Goal: Obtain resource: Obtain resource

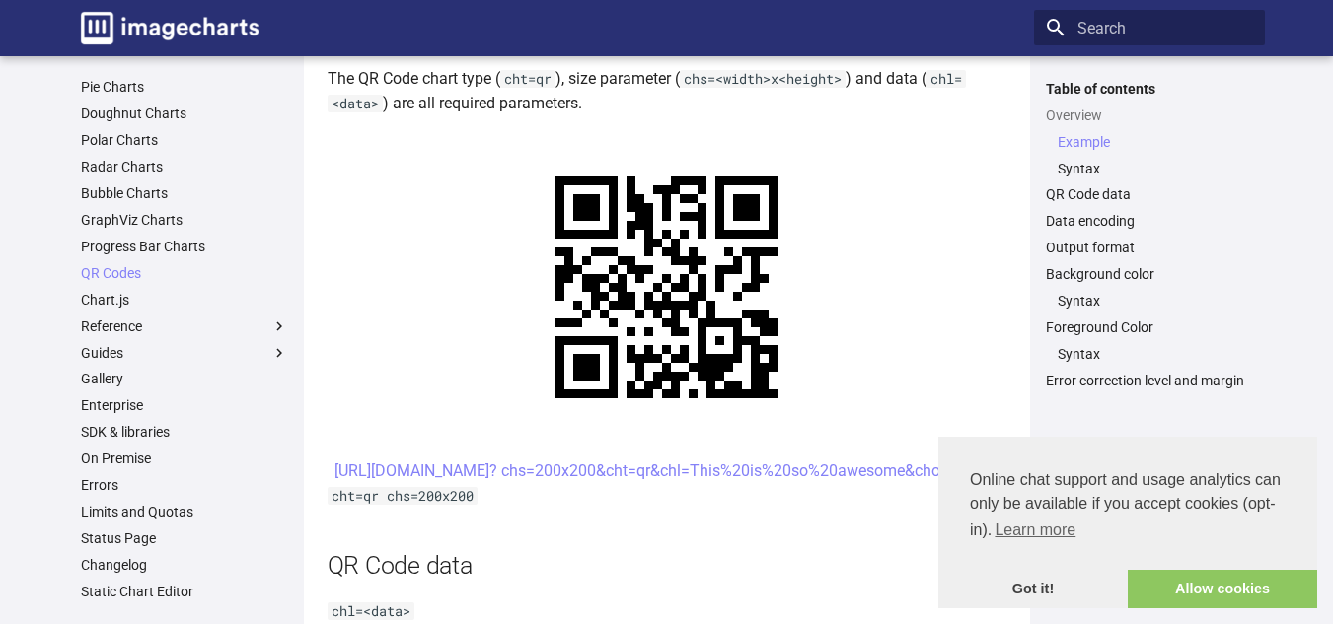
scroll to position [296, 0]
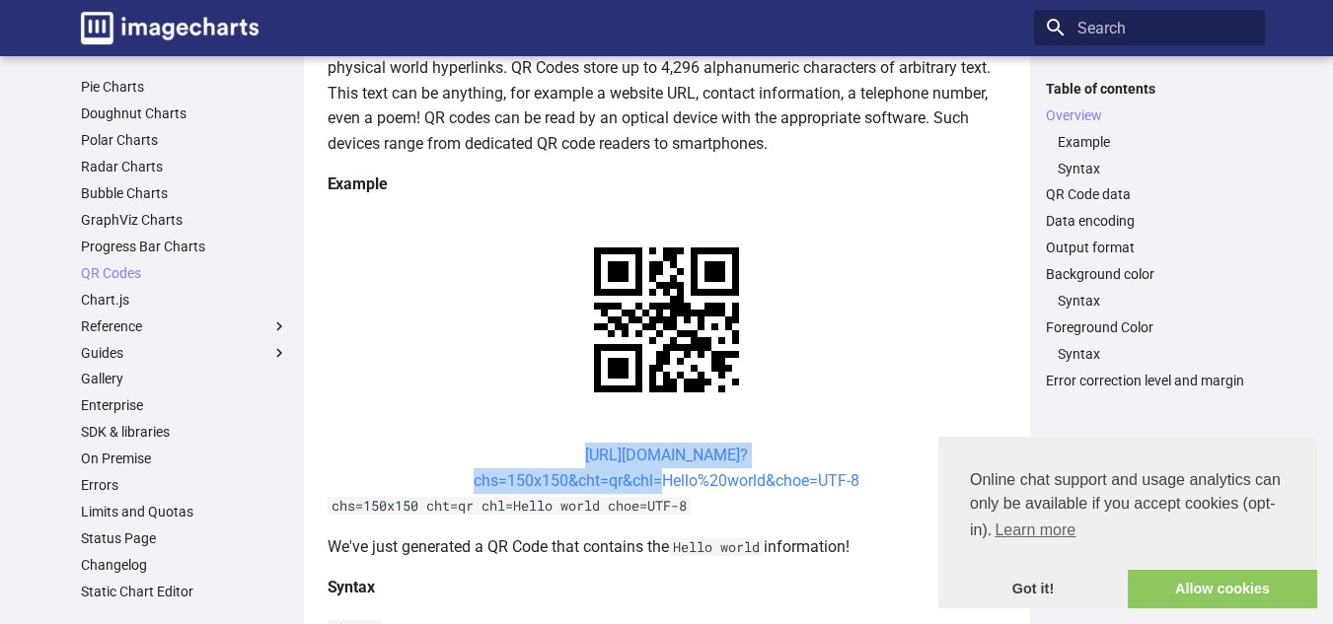
drag, startPoint x: 538, startPoint y: 269, endPoint x: 653, endPoint y: 296, distance: 118.4
click at [653, 443] on center "https://image-charts.com/chart? chs=150x150&cht=qr&chl=Hello%20world&choe=UTF-8" at bounding box center [666, 468] width 679 height 50
copy link "https://image-charts.com/chart? chs=150x150&cht=qr&chl"
